Goal: Navigation & Orientation: Find specific page/section

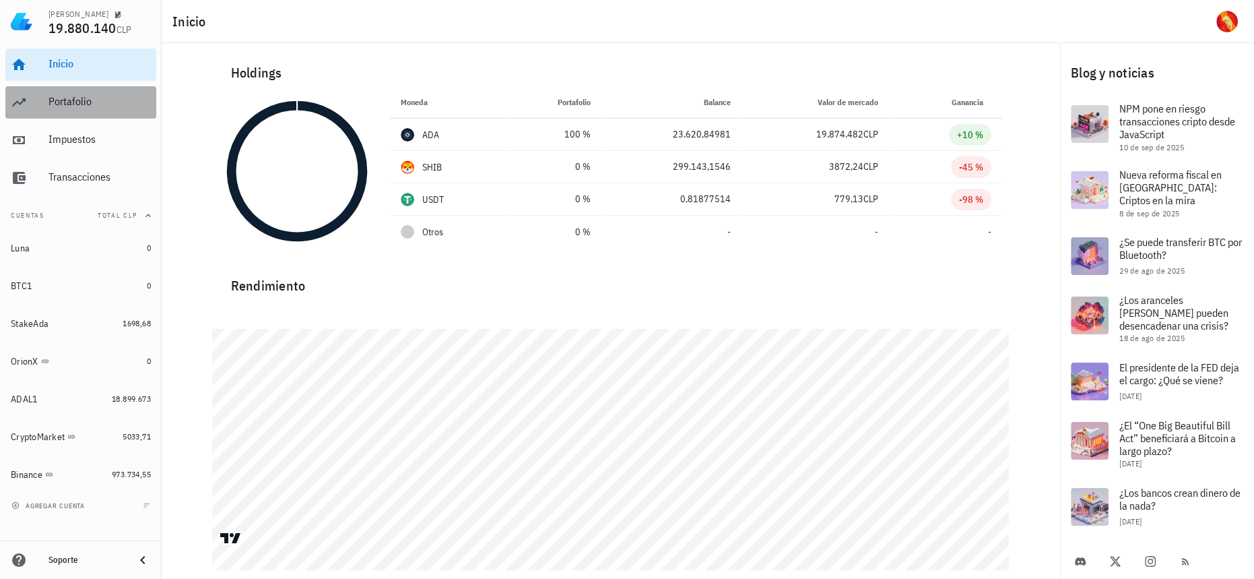
click at [115, 97] on div "Portafolio" at bounding box center [100, 101] width 102 height 13
click at [101, 115] on div "Portafolio" at bounding box center [100, 102] width 102 height 30
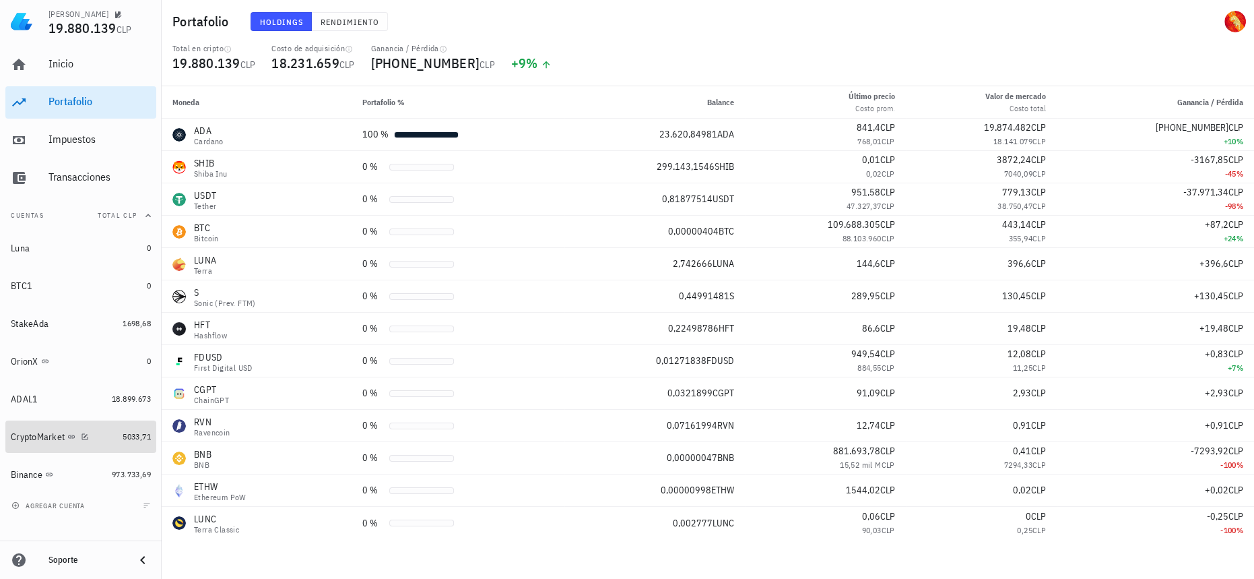
click at [98, 447] on div "CryptoMarket" at bounding box center [64, 436] width 106 height 29
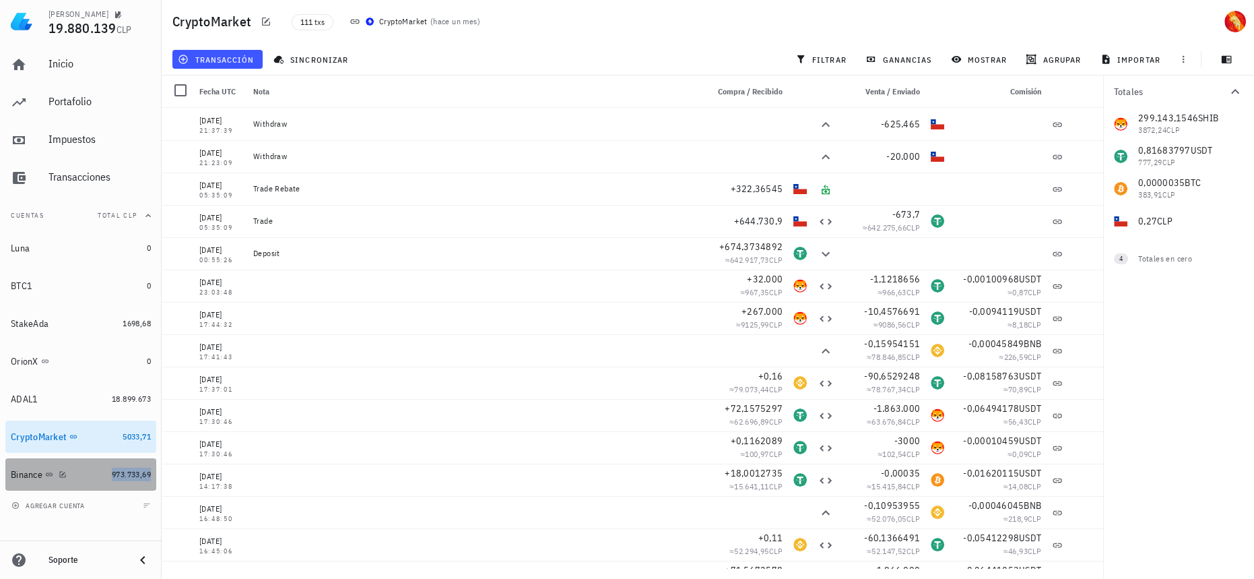
click at [113, 470] on span "973.733,69" at bounding box center [131, 474] width 39 height 10
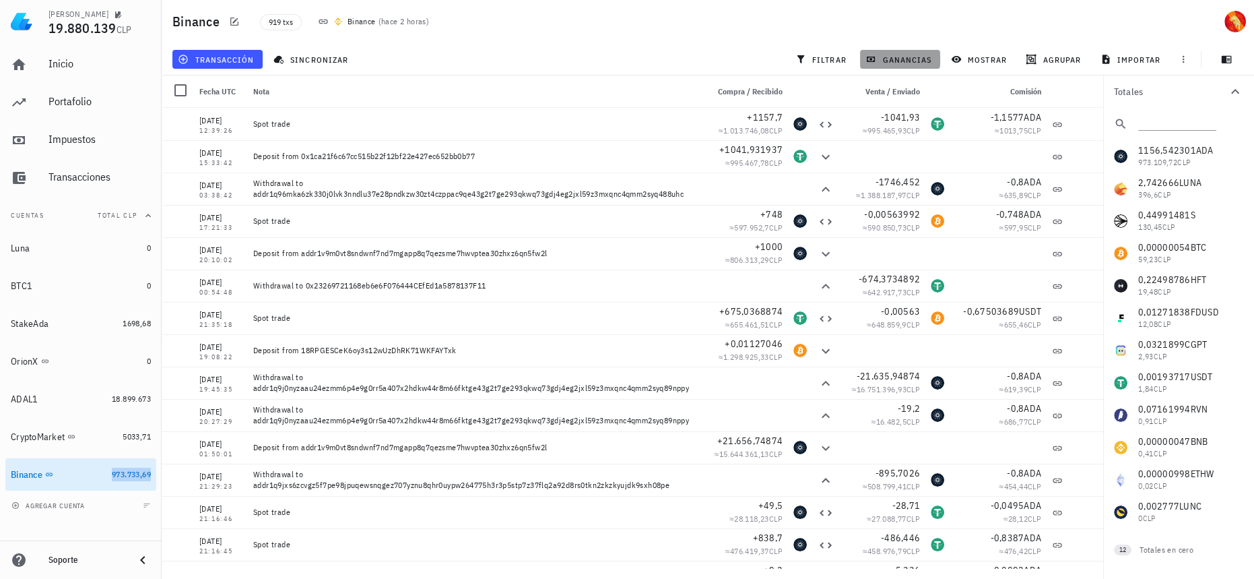
click at [912, 57] on span "ganancias" at bounding box center [899, 59] width 63 height 11
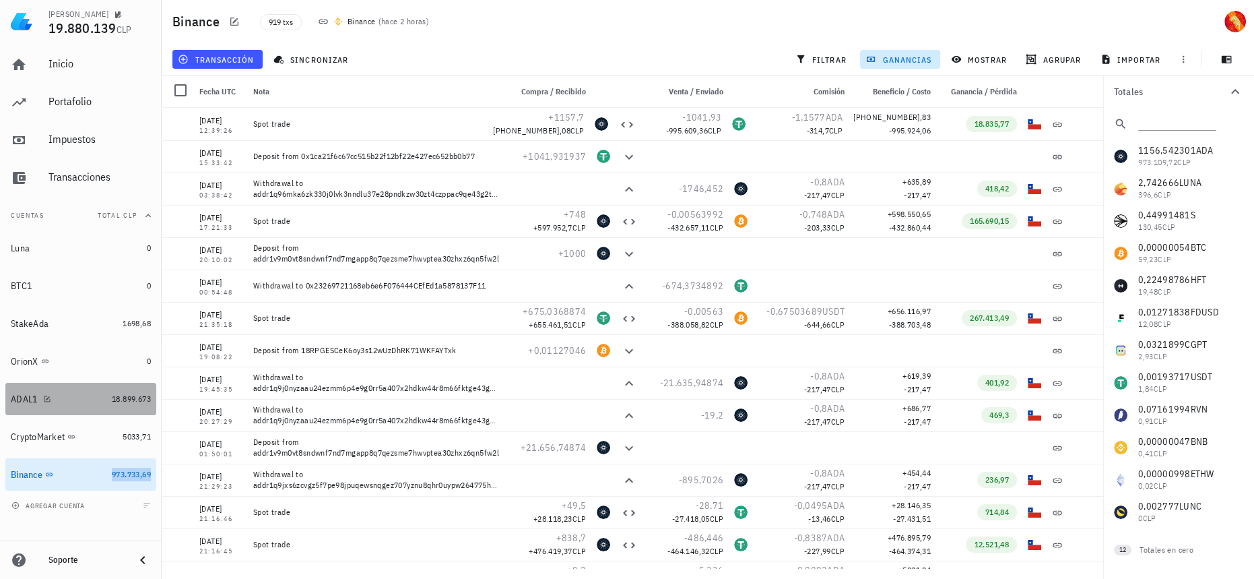
click at [127, 408] on link "ADAL1 18.899.673" at bounding box center [80, 399] width 151 height 32
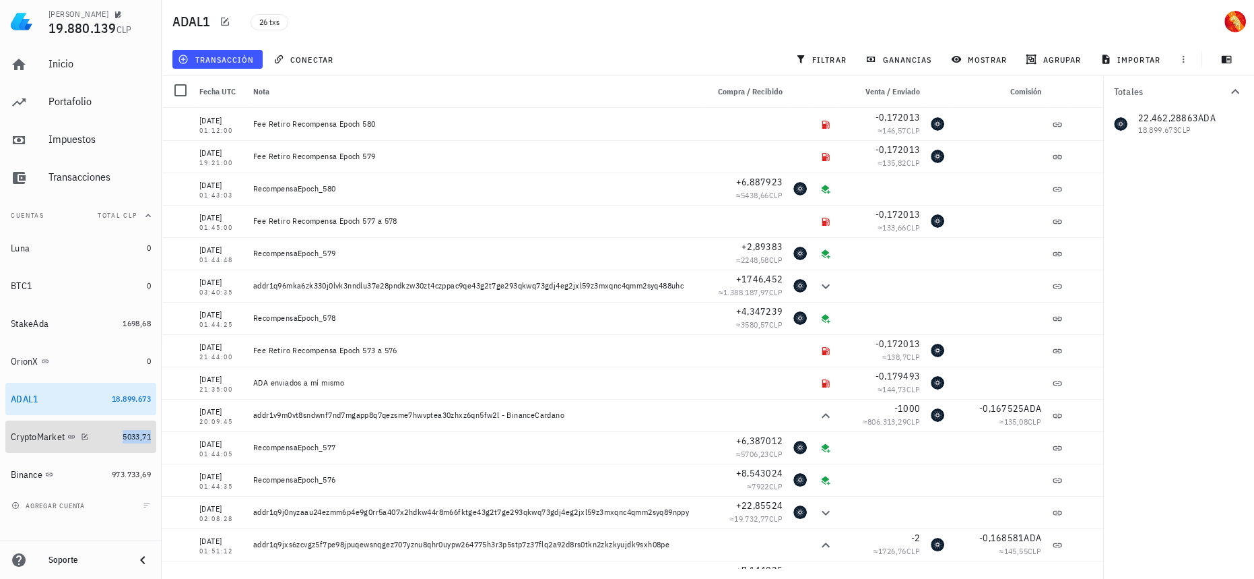
click at [133, 433] on span "5033,71" at bounding box center [137, 436] width 28 height 10
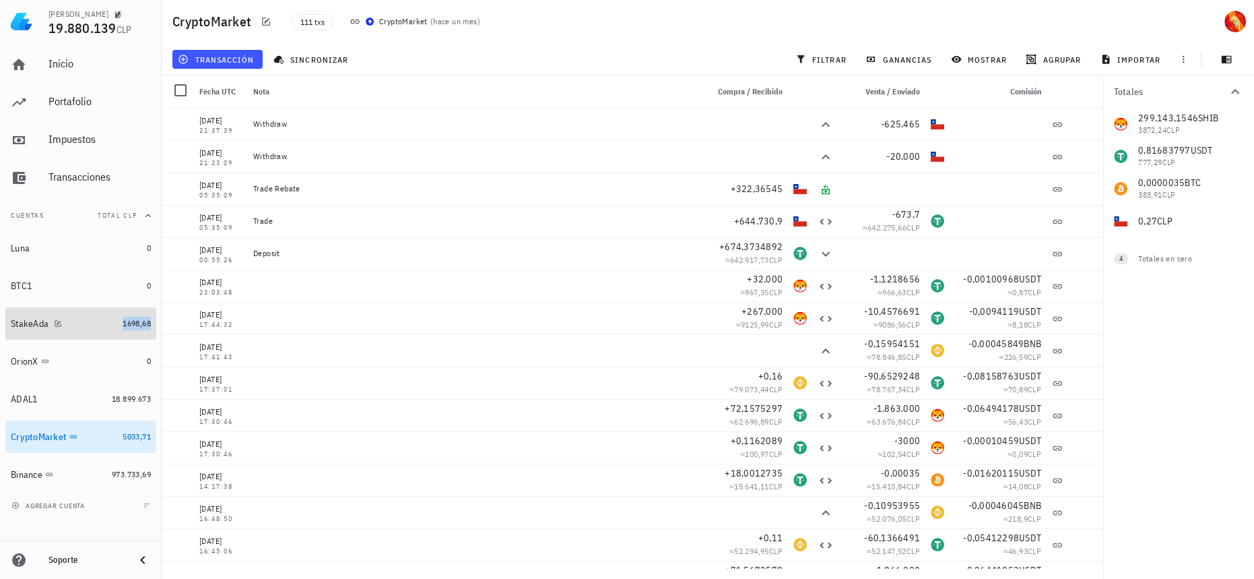
click at [123, 323] on span "1698,68" at bounding box center [137, 323] width 28 height 10
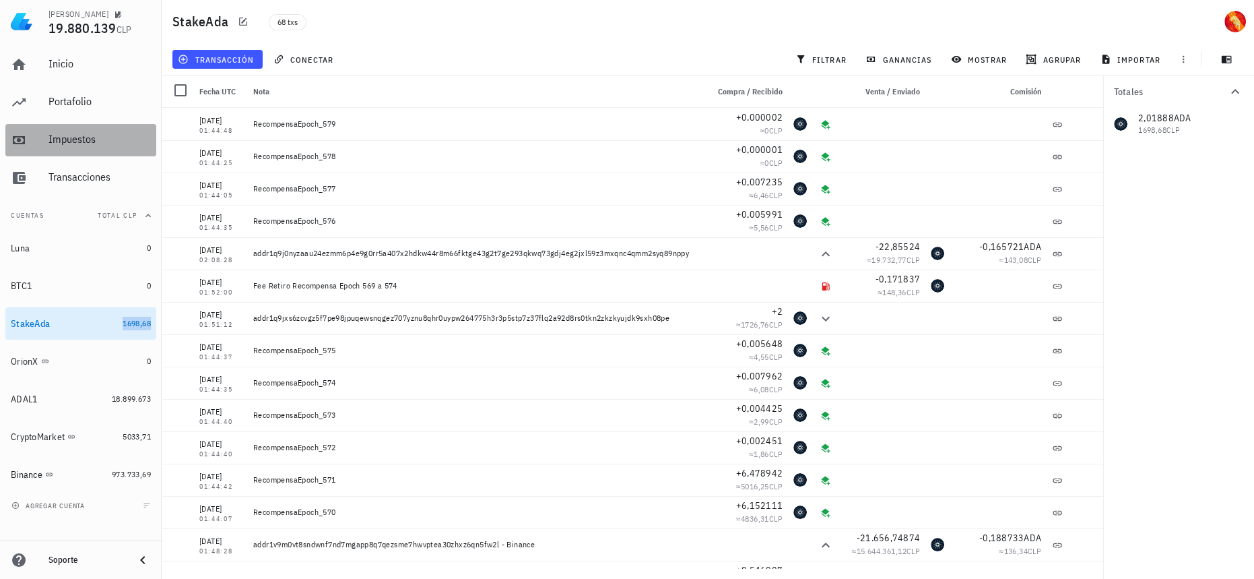
click at [110, 138] on div "Impuestos" at bounding box center [100, 139] width 102 height 13
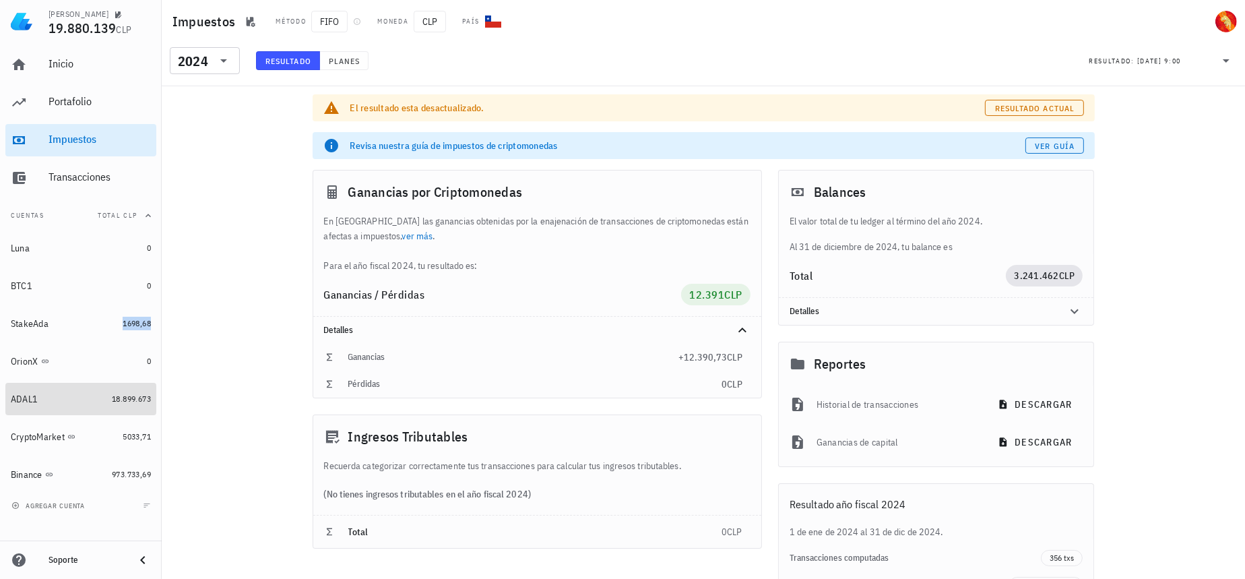
click at [119, 413] on link "ADAL1 18.899.673" at bounding box center [80, 399] width 151 height 32
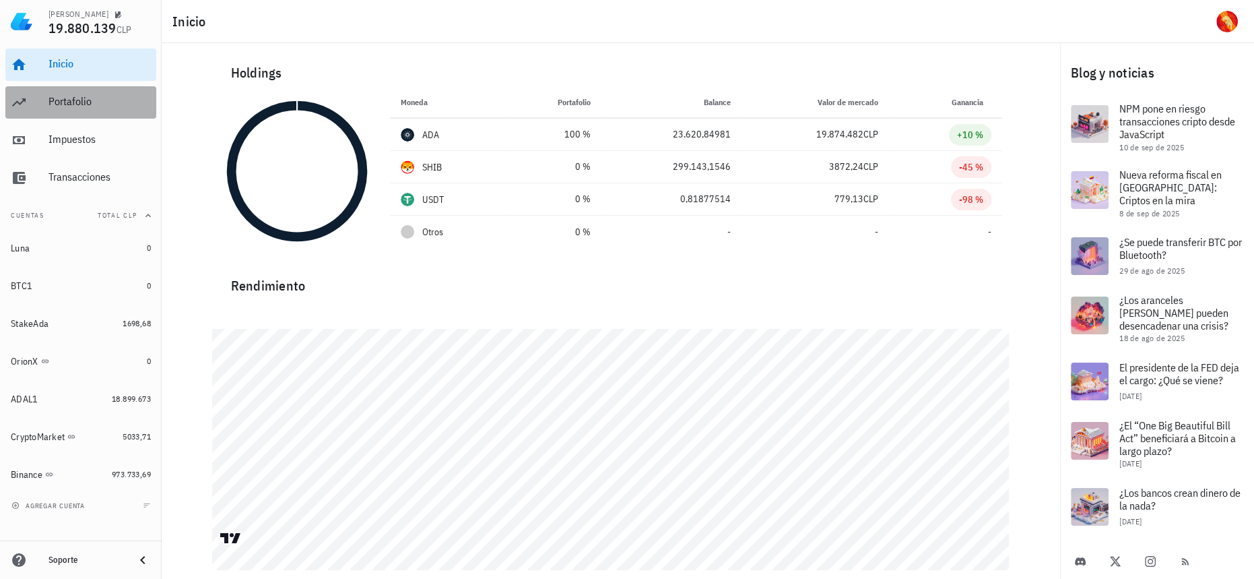
click at [110, 110] on div "Portafolio" at bounding box center [100, 102] width 102 height 30
drag, startPoint x: 133, startPoint y: 106, endPoint x: 141, endPoint y: 112, distance: 9.2
click at [133, 106] on div "Portafolio" at bounding box center [100, 101] width 102 height 13
